Goal: Information Seeking & Learning: Learn about a topic

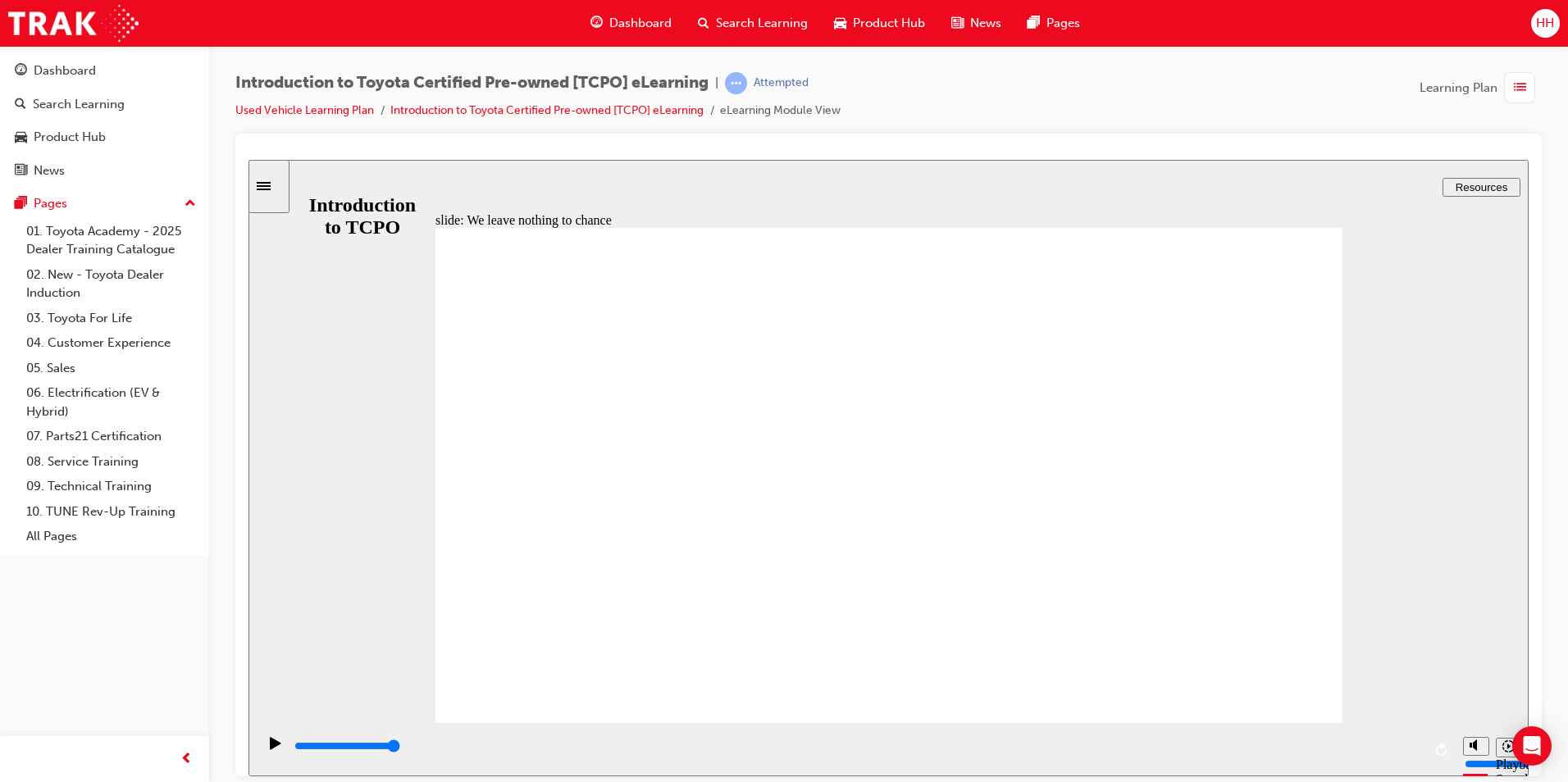
drag, startPoint x: 585, startPoint y: 475, endPoint x: 577, endPoint y: 476, distance: 8.1
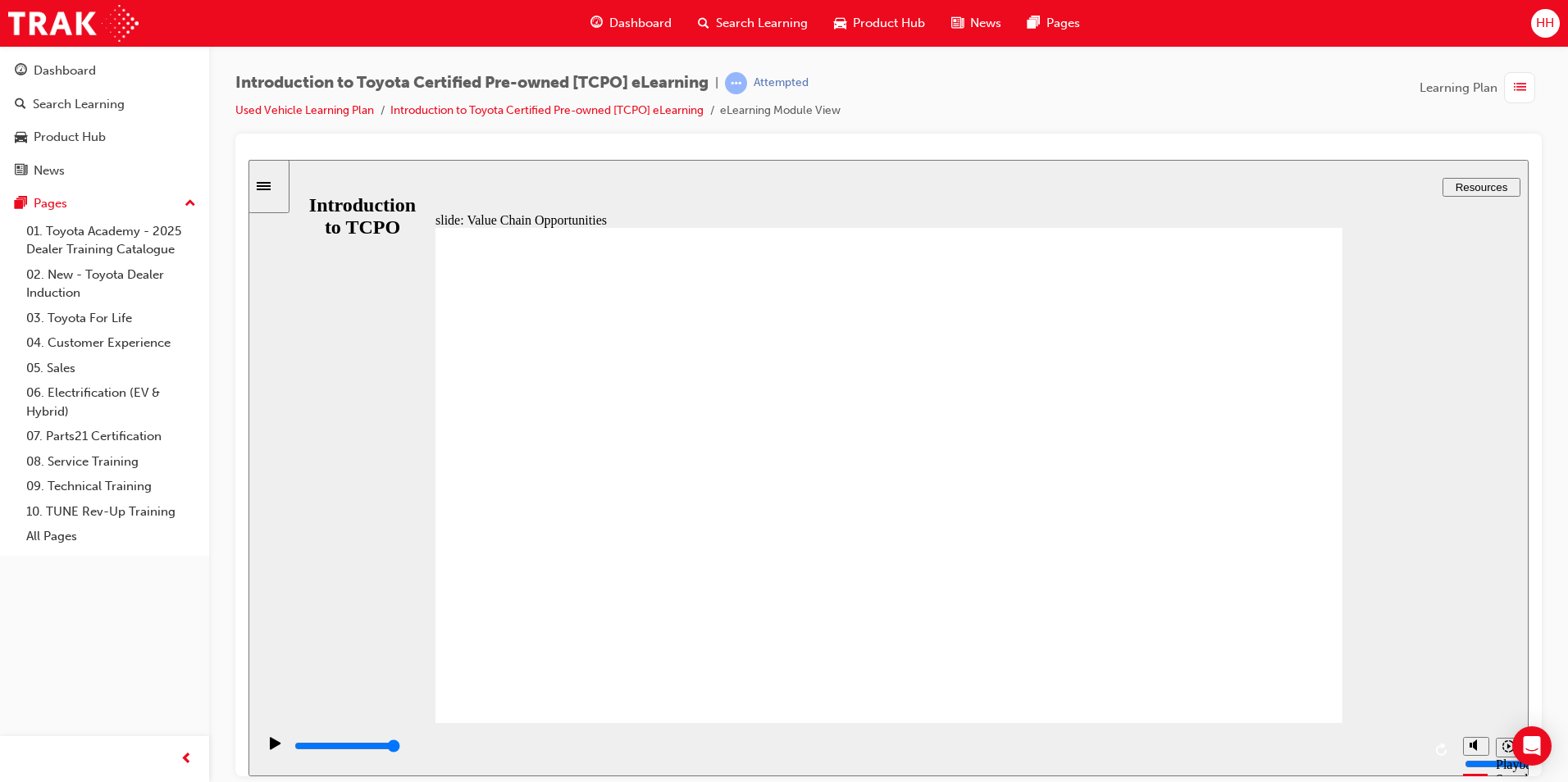
drag, startPoint x: 705, startPoint y: 577, endPoint x: 689, endPoint y: 571, distance: 17.1
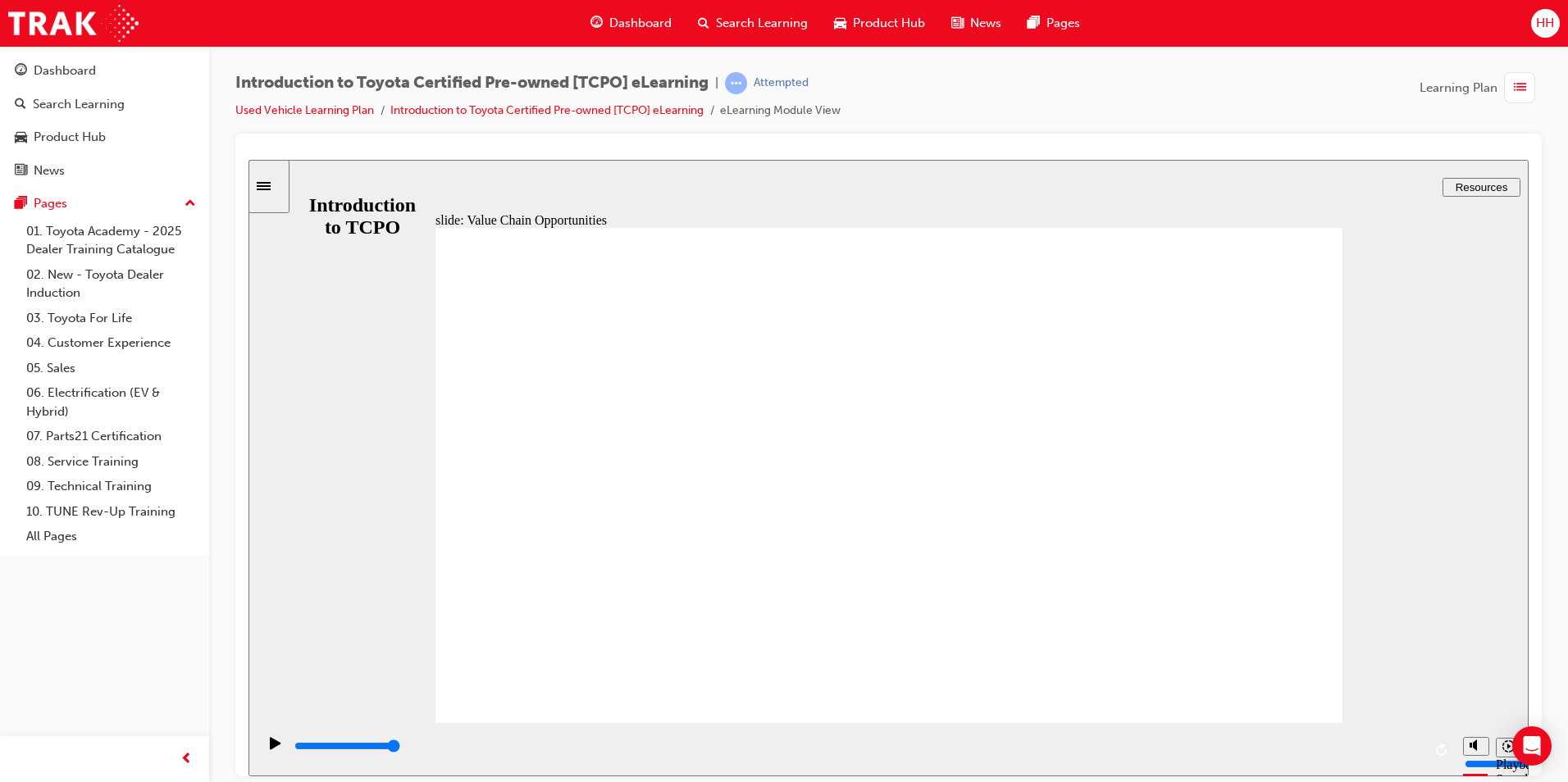
click at [271, 185] on icon "Sidebar Toggle" at bounding box center [263, 186] width 14 height 9
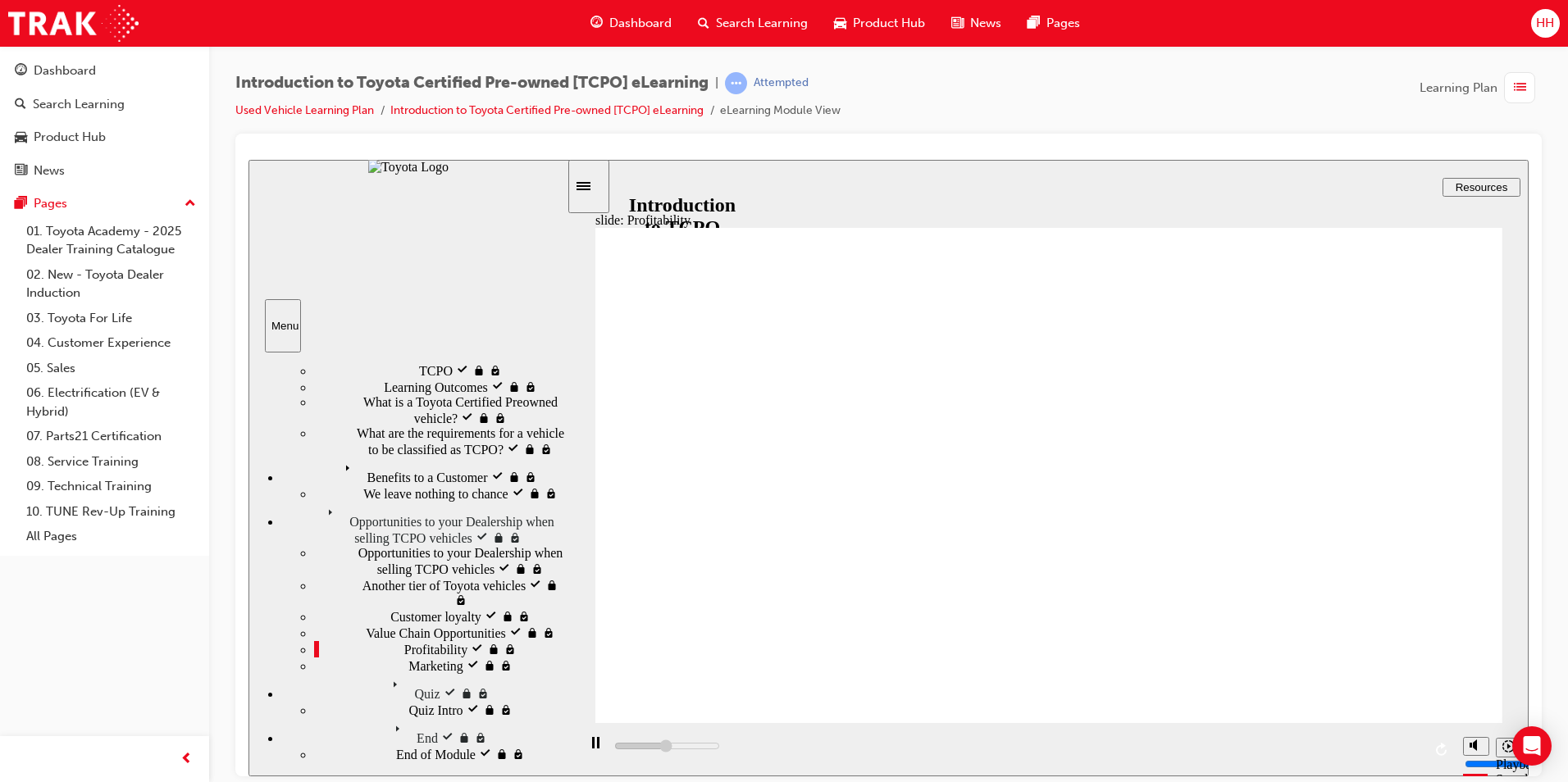
scroll to position [72, 0]
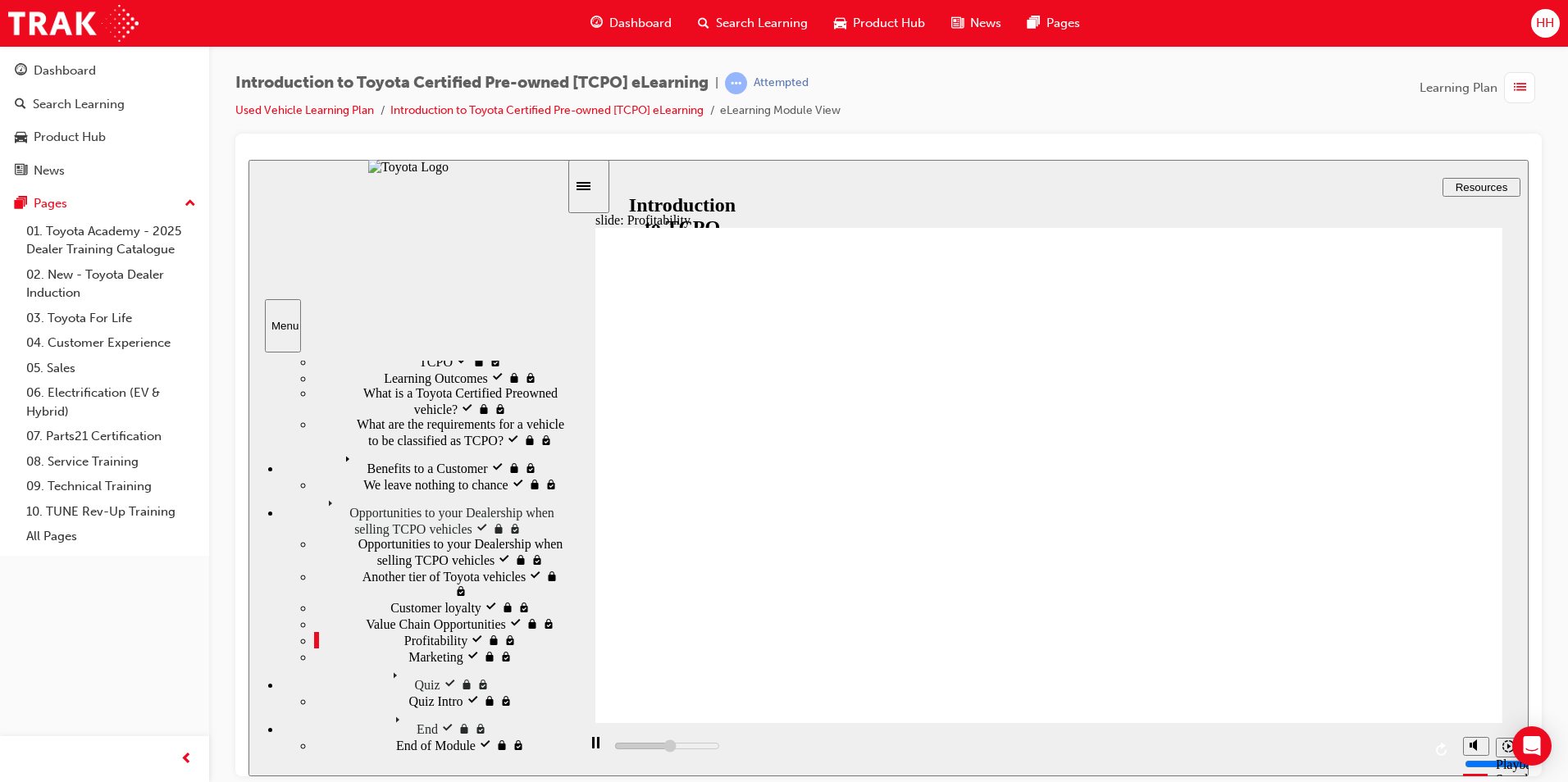
click at [591, 185] on icon "Sidebar Toggle" at bounding box center [583, 186] width 14 height 9
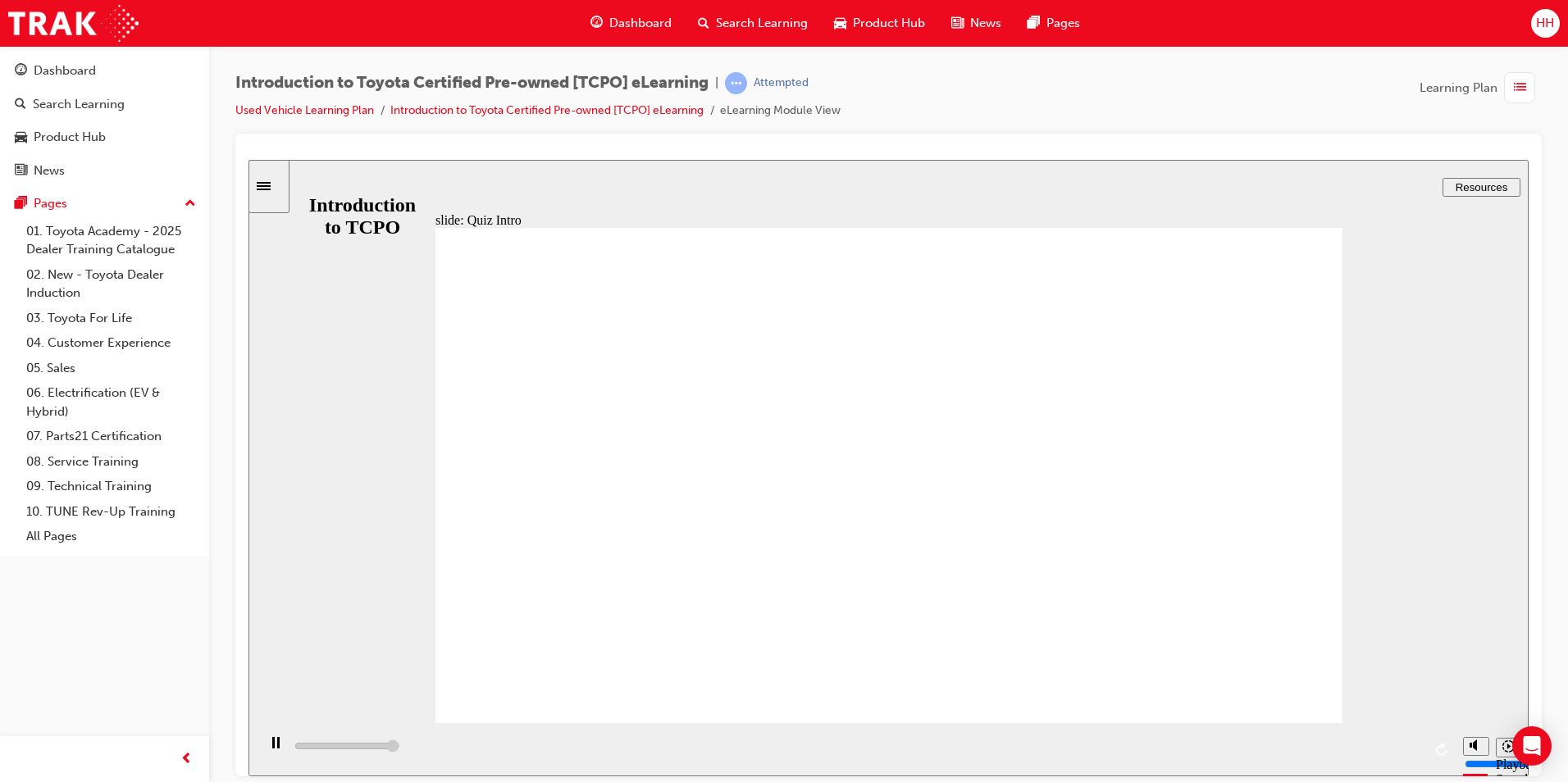
type input "7700"
radio input "true"
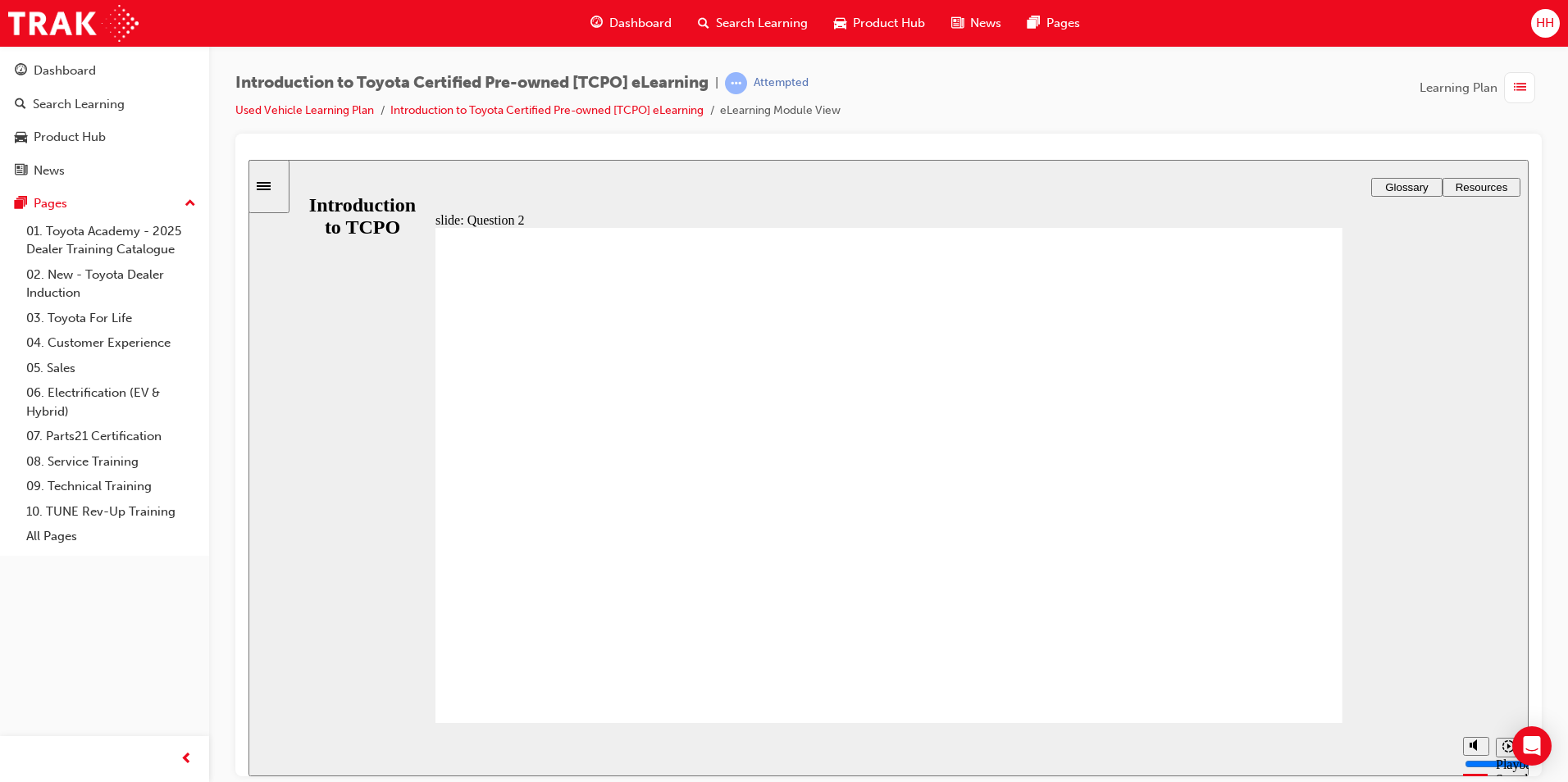
radio input "true"
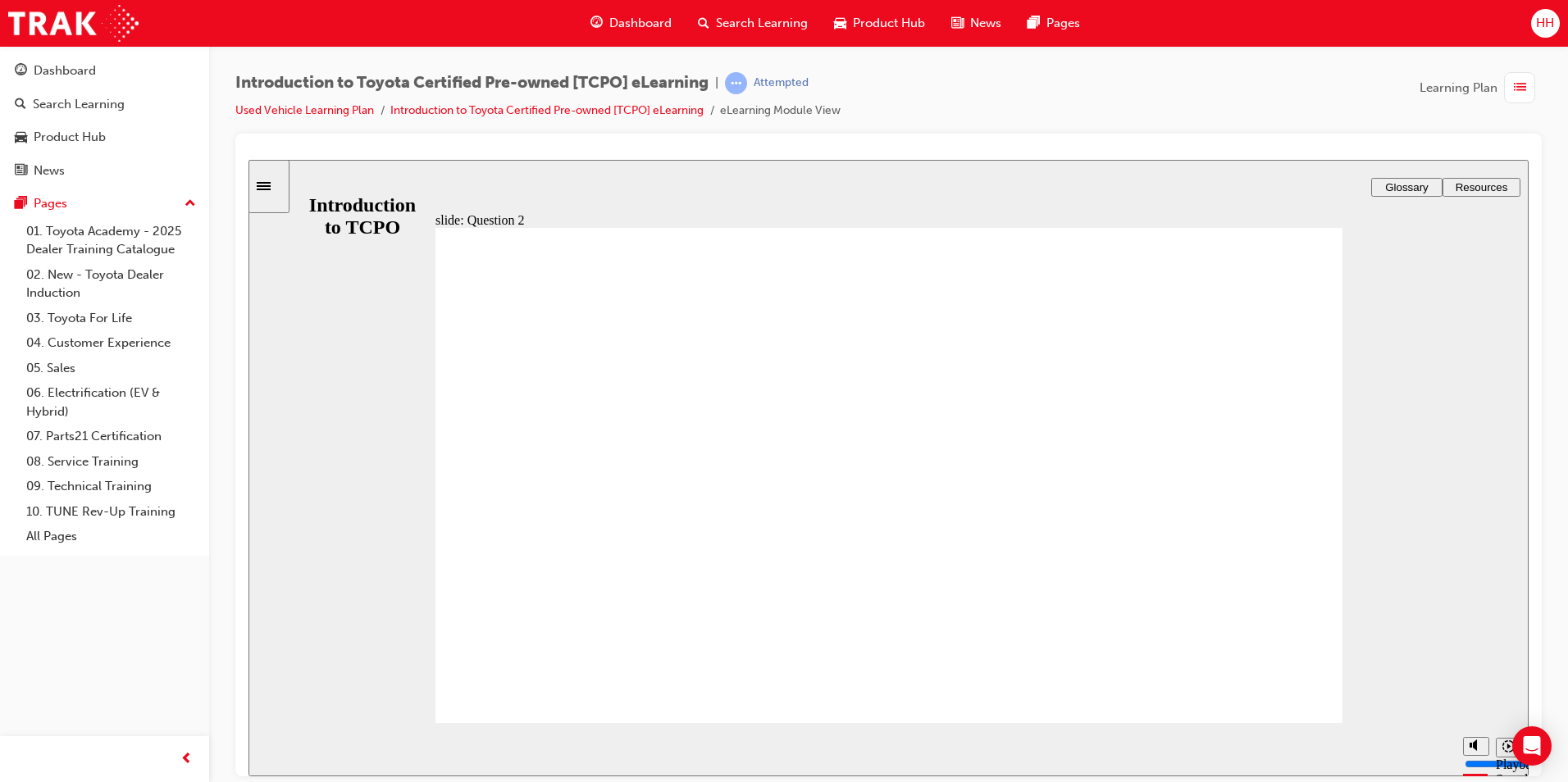
radio input "true"
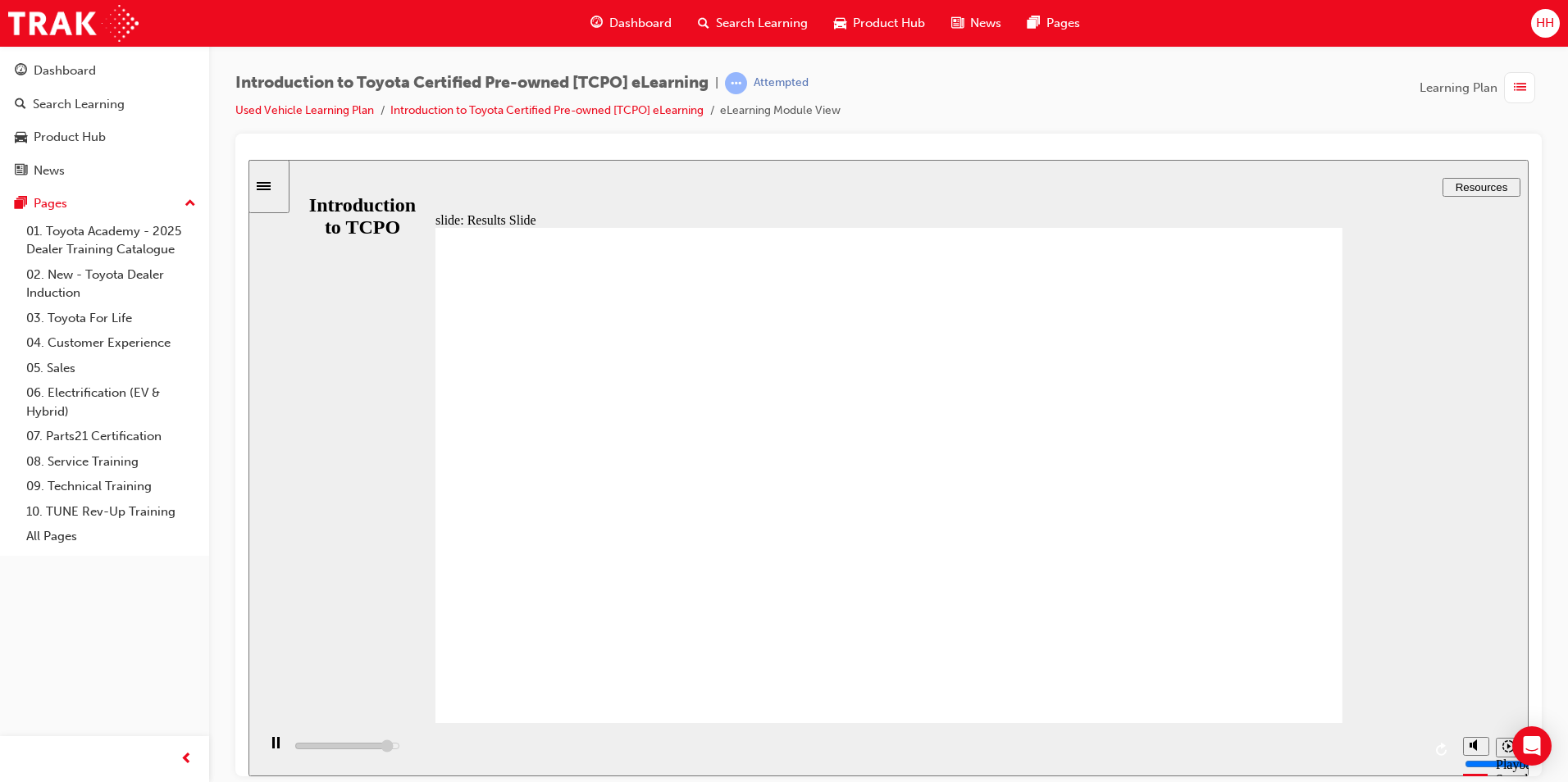
type input "10100"
